Goal: Task Accomplishment & Management: Manage account settings

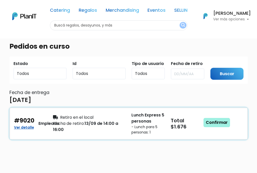
click at [214, 122] on link "Confirmar" at bounding box center [216, 122] width 26 height 9
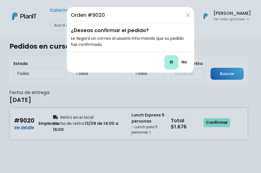
click at [171, 62] on input "Si" at bounding box center [171, 62] width 12 height 12
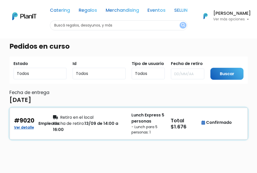
click at [115, 121] on div "Fecha de retiro: 13/09 de 14:00 a 16:00" at bounding box center [89, 126] width 72 height 12
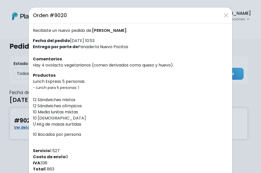
click at [16, 73] on div "Orden #9020 Recibiste un nuevo pedido de: [PERSON_NAME] . Fecha del pedido [DAT…" at bounding box center [130, 86] width 261 height 173
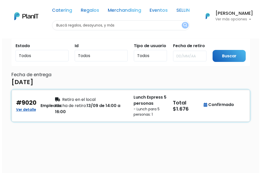
scroll to position [25, 0]
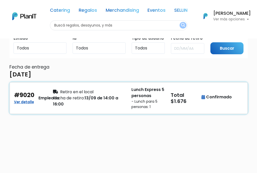
click at [128, 88] on div "Retiro en el local Fecha de retiro: 13/09 de 14:00 a 16:00" at bounding box center [89, 98] width 78 height 23
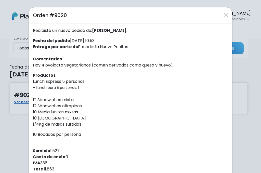
click at [15, 53] on div "Orden #9020 Recibiste un nuevo pedido de: [PERSON_NAME] . Fecha del pedido [DAT…" at bounding box center [130, 86] width 261 height 173
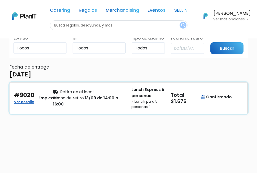
click at [119, 96] on div "Fecha de retiro: 13/09 de 14:00 a 16:00" at bounding box center [89, 101] width 72 height 12
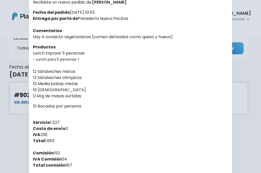
scroll to position [0, 0]
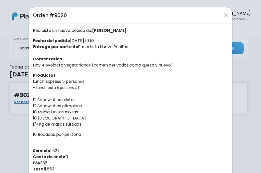
click at [23, 77] on div "Orden #9020 Recibiste un nuevo pedido de: [PERSON_NAME] . Fecha del pedido [DAT…" at bounding box center [130, 86] width 261 height 173
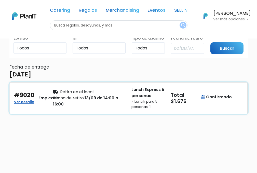
click at [110, 90] on div "Retiro en el local" at bounding box center [89, 92] width 72 height 6
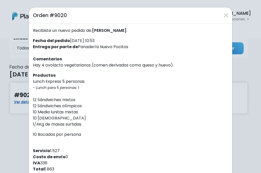
click at [141, 72] on div "Recibiste un nuevo pedido de: [PERSON_NAME] . Fecha del pedido [DATE] 10:53 Ent…" at bounding box center [130, 124] width 203 height 202
click at [8, 72] on div "Orden #9020 Recibiste un nuevo pedido de: [PERSON_NAME] . Fecha del pedido [DAT…" at bounding box center [130, 86] width 261 height 173
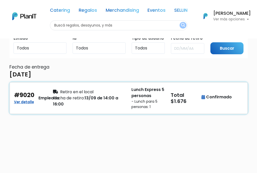
click at [112, 109] on div "Retiro en el local Fecha de retiro: 13/09 de 14:00 a 16:00" at bounding box center [89, 98] width 78 height 23
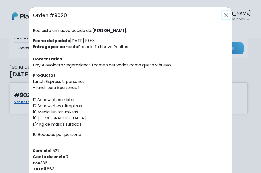
drag, startPoint x: 223, startPoint y: 15, endPoint x: 220, endPoint y: 17, distance: 4.1
click at [222, 16] on button "Close" at bounding box center [226, 15] width 8 height 8
